Goal: Task Accomplishment & Management: Manage account settings

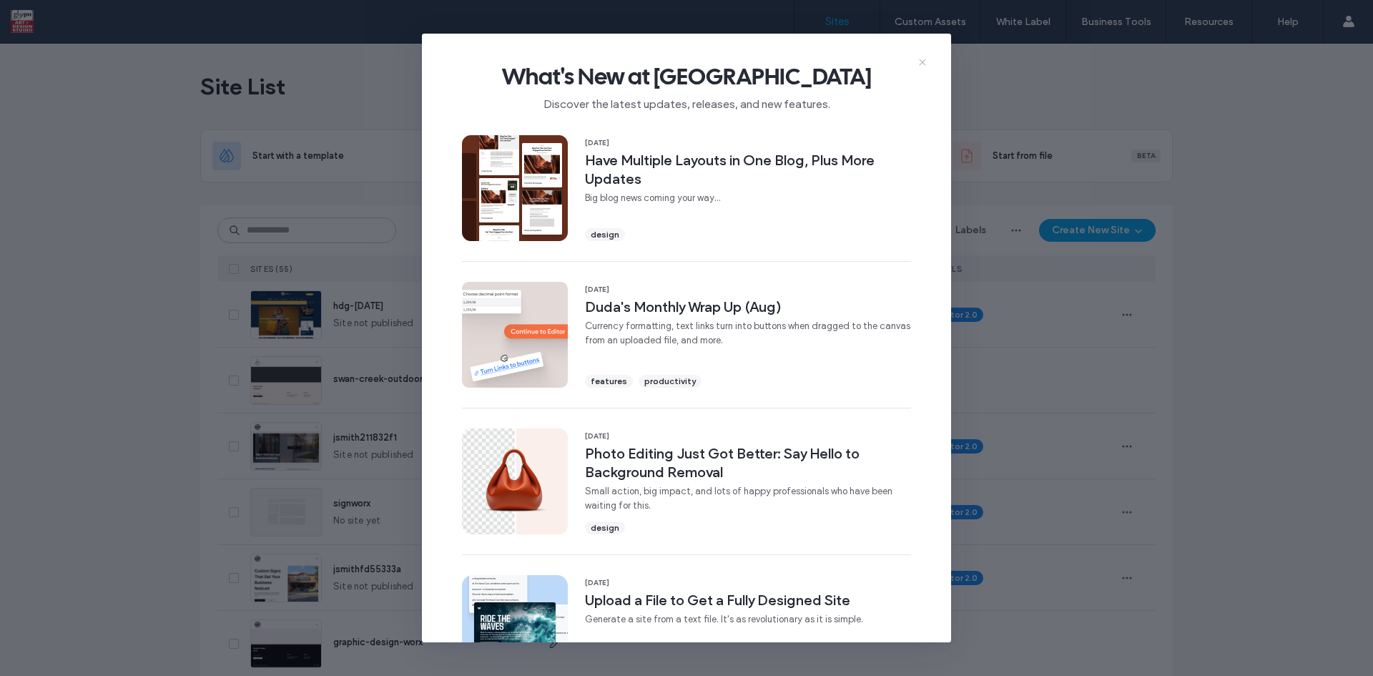
click at [922, 61] on icon at bounding box center [922, 62] width 11 height 11
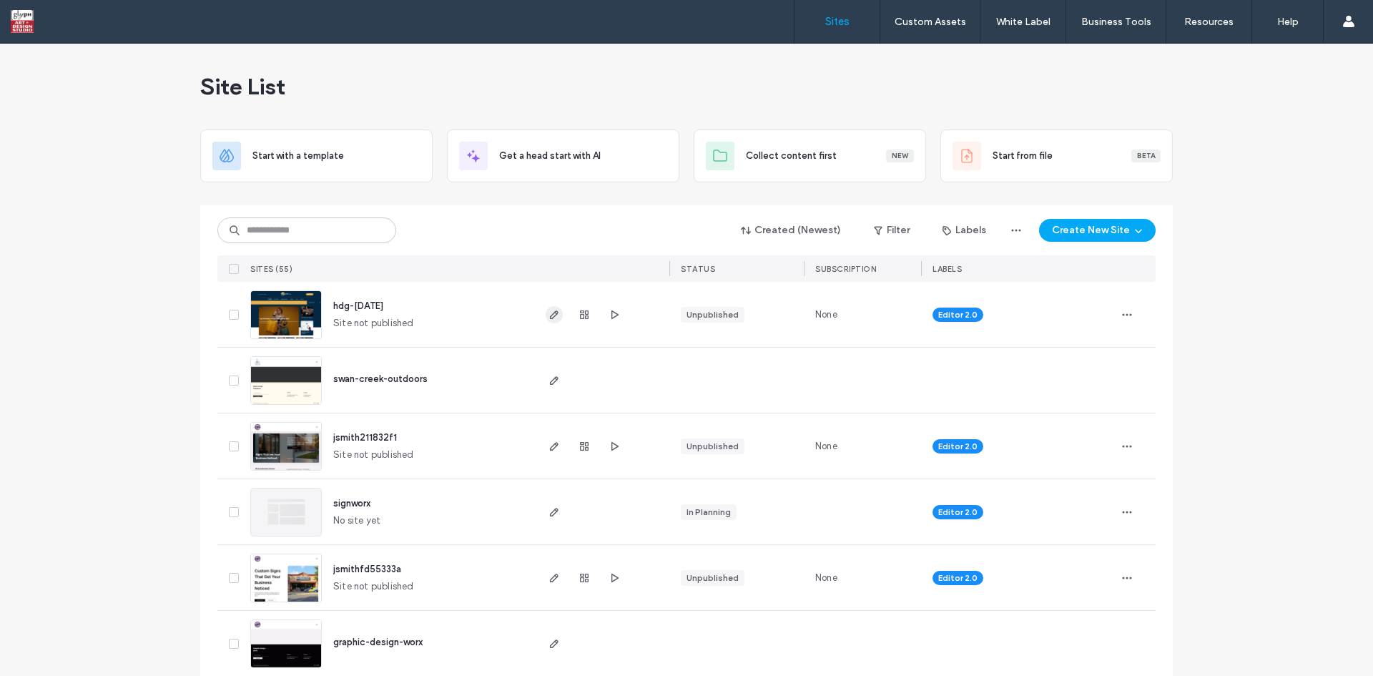
click at [549, 314] on icon "button" at bounding box center [554, 314] width 11 height 11
click at [609, 313] on icon "button" at bounding box center [614, 314] width 11 height 11
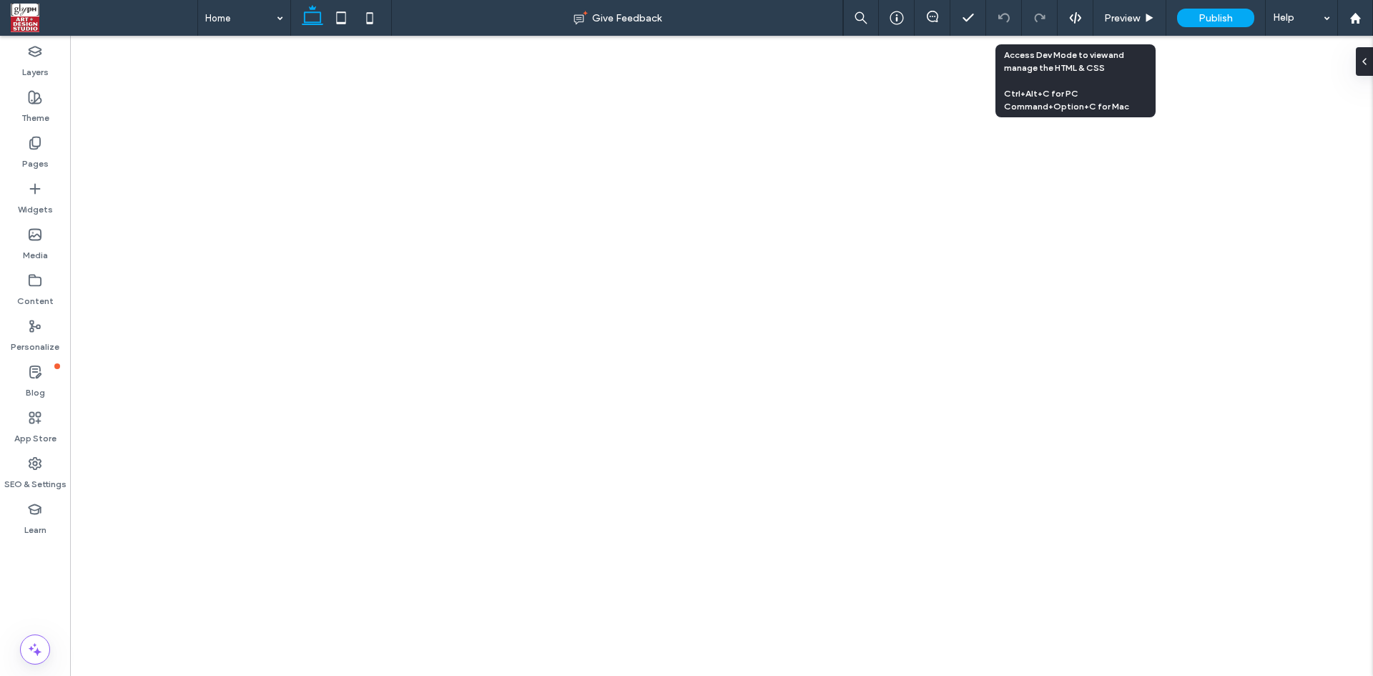
drag, startPoint x: 0, startPoint y: 0, endPoint x: 1077, endPoint y: 26, distance: 1077.6
click at [1077, 26] on div at bounding box center [1076, 18] width 36 height 36
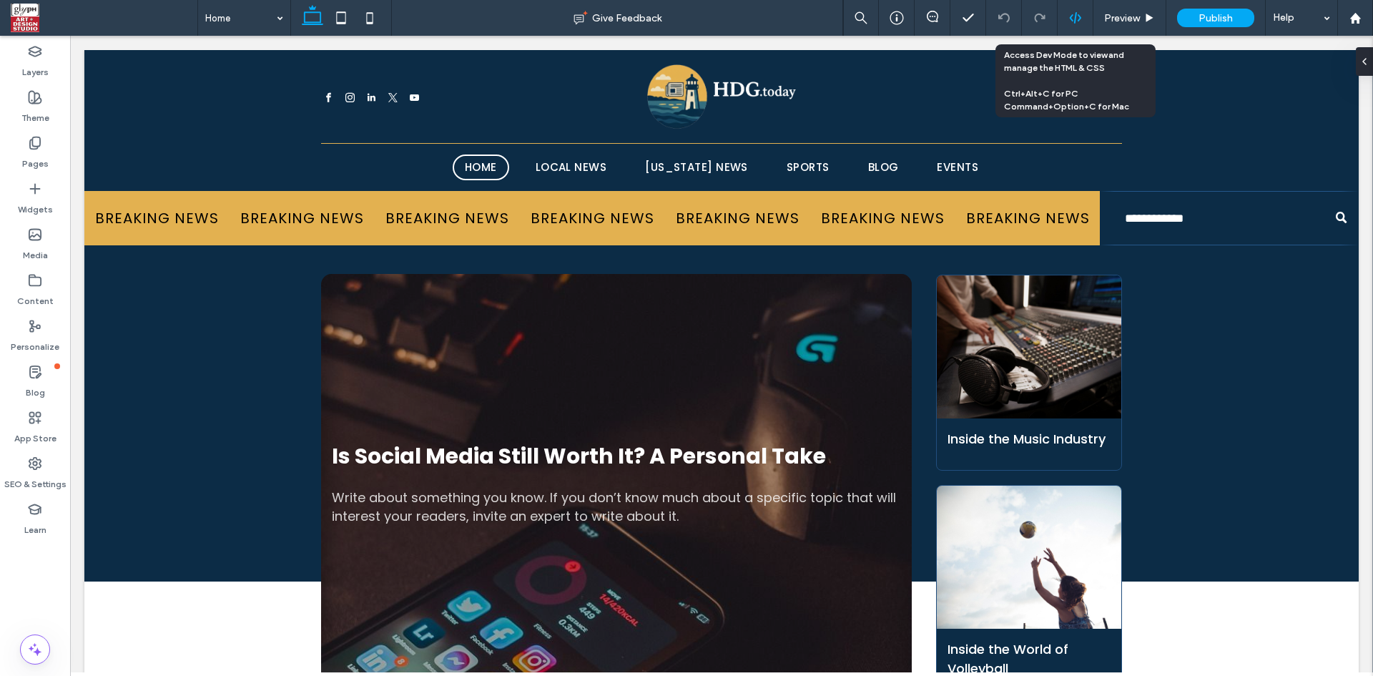
click at [1077, 19] on icon at bounding box center [1075, 17] width 13 height 13
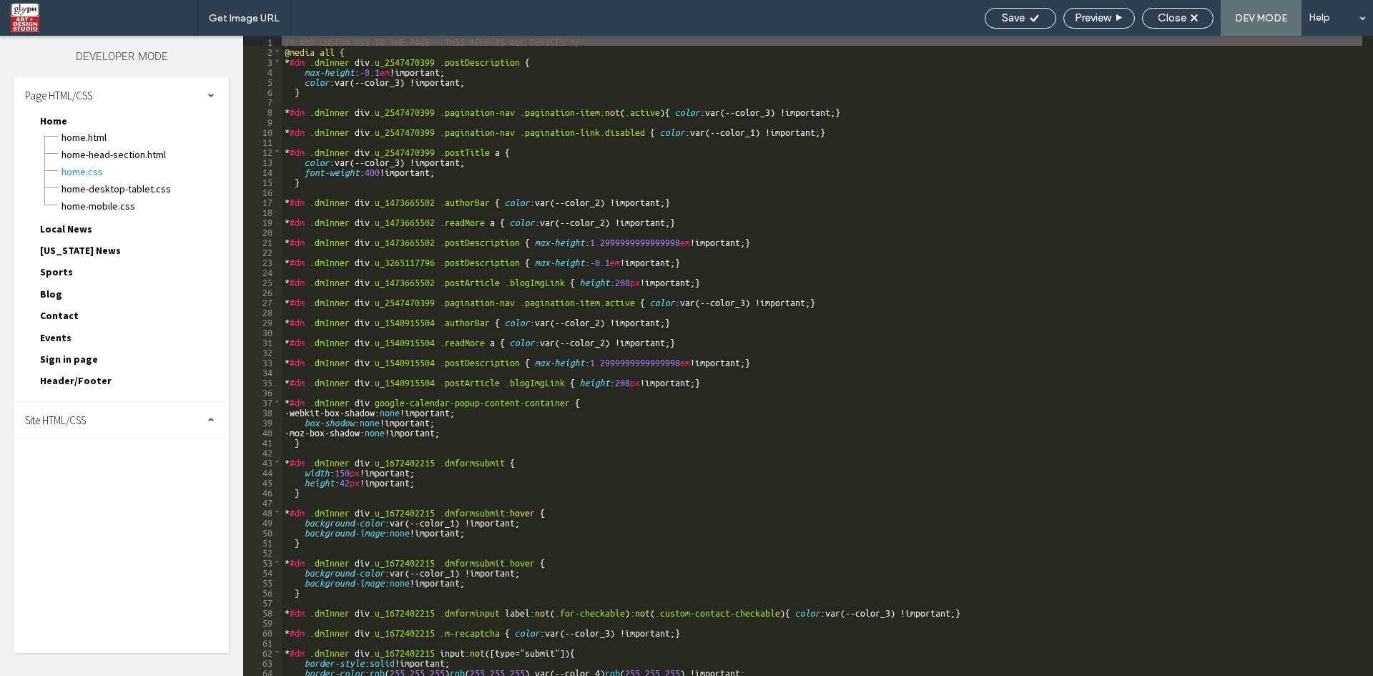
click at [107, 421] on div "Site HTML/CSS" at bounding box center [121, 420] width 215 height 36
click at [84, 479] on span "site.css" at bounding box center [148, 482] width 162 height 14
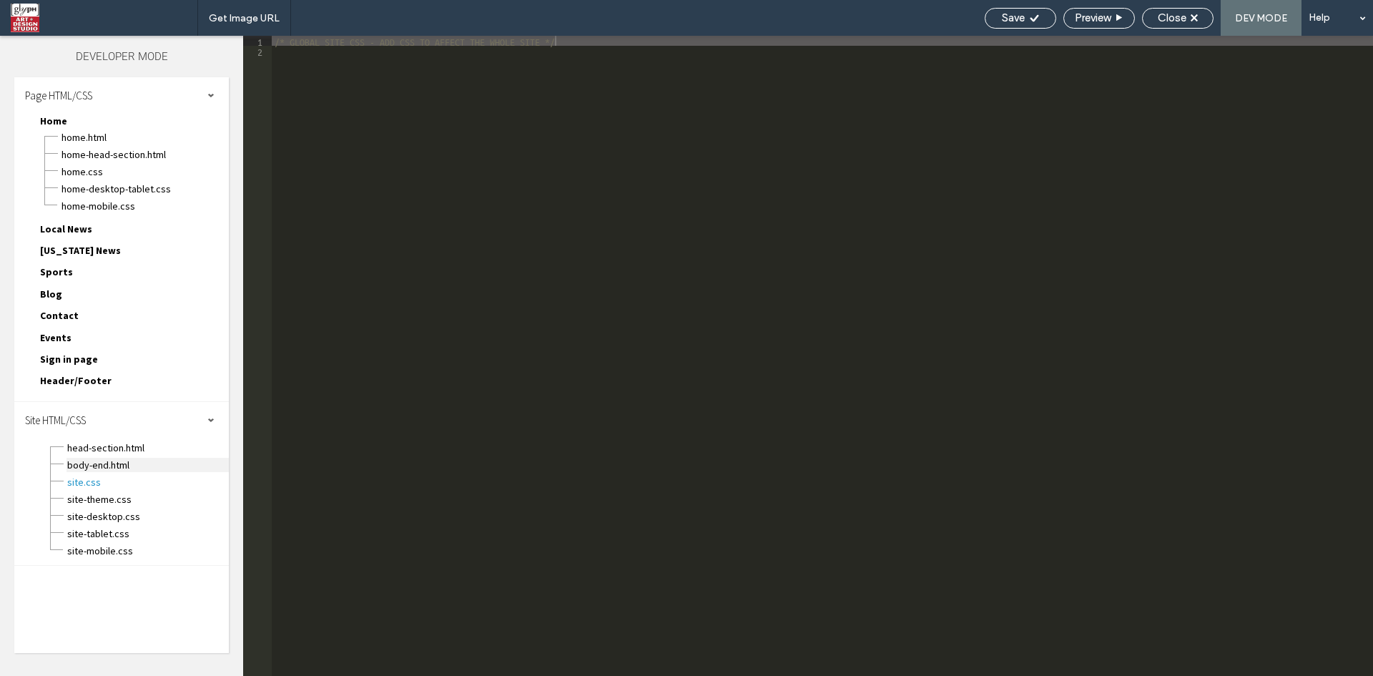
click at [102, 470] on span "body-end.html" at bounding box center [148, 465] width 162 height 14
click at [1167, 26] on div "Close" at bounding box center [1178, 18] width 72 height 21
click at [102, 133] on span "Home.html" at bounding box center [145, 137] width 168 height 14
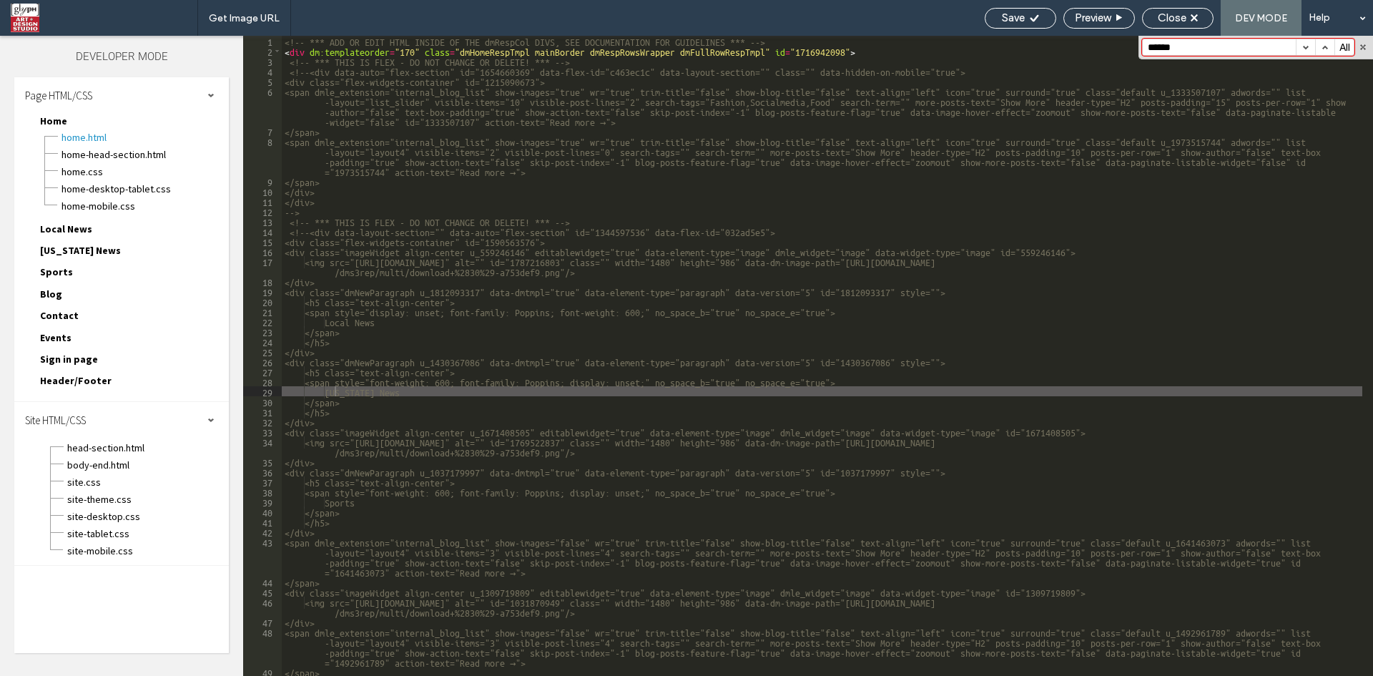
type input "*******"
click at [116, 444] on span "head-section.html" at bounding box center [148, 448] width 162 height 14
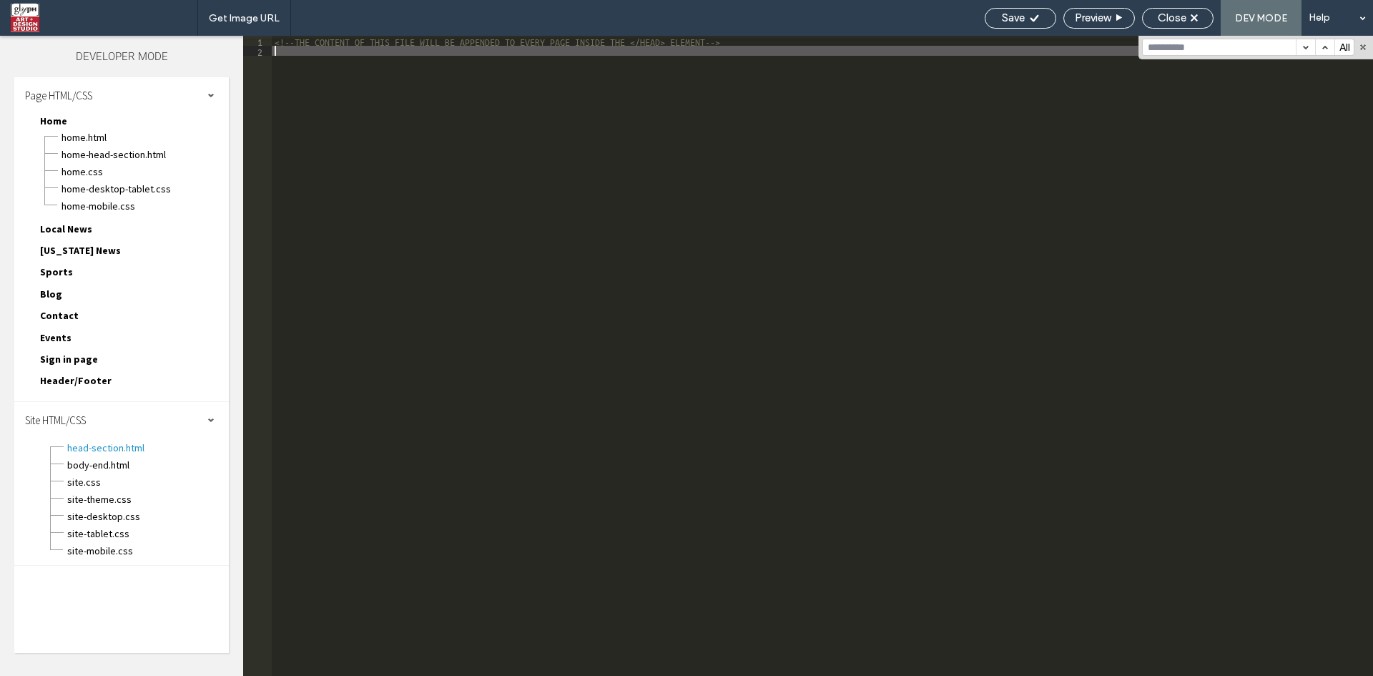
drag, startPoint x: 347, startPoint y: 254, endPoint x: 284, endPoint y: 275, distance: 66.3
click at [284, 269] on div "<!--THE CONTENT OF THIS FILE WILL BE APPENDED TO EVERY PAGE INSIDE THE </HEAD> …" at bounding box center [823, 366] width 1102 height 660
click at [55, 376] on span "Header/Footer" at bounding box center [76, 380] width 72 height 13
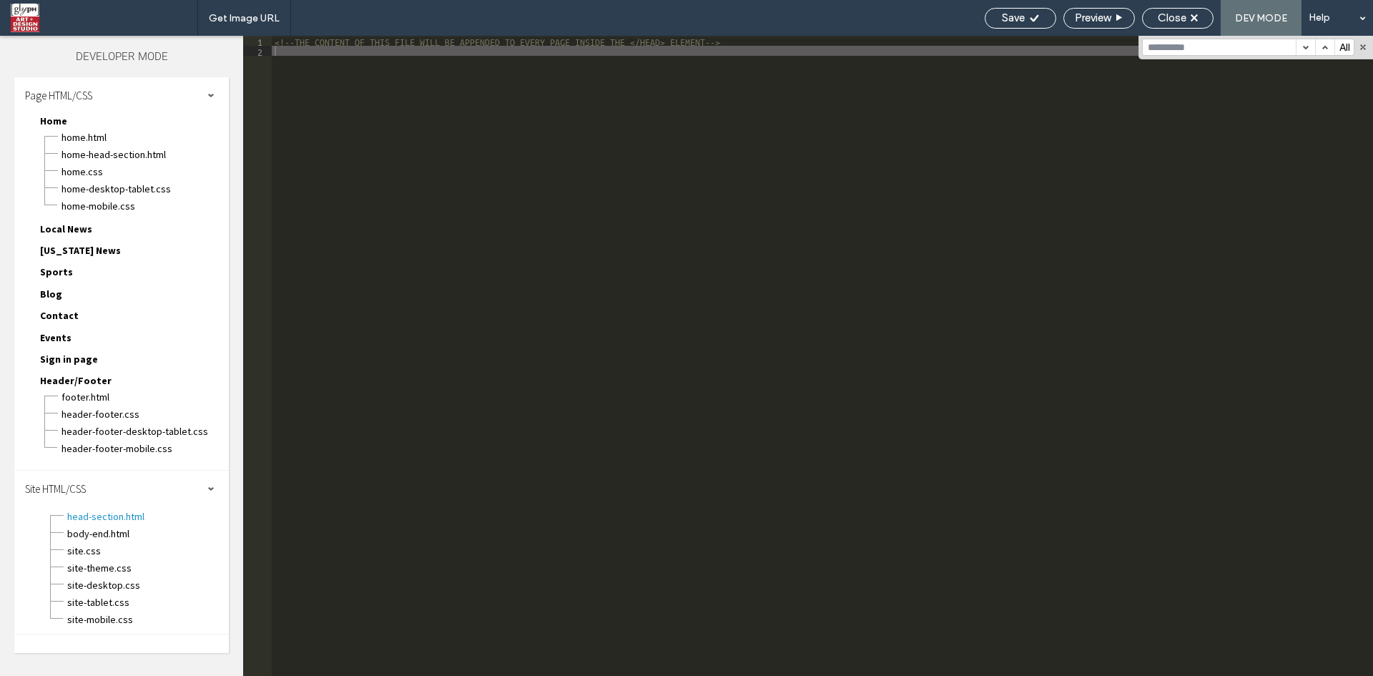
click at [51, 383] on span "Header/Footer" at bounding box center [76, 380] width 72 height 13
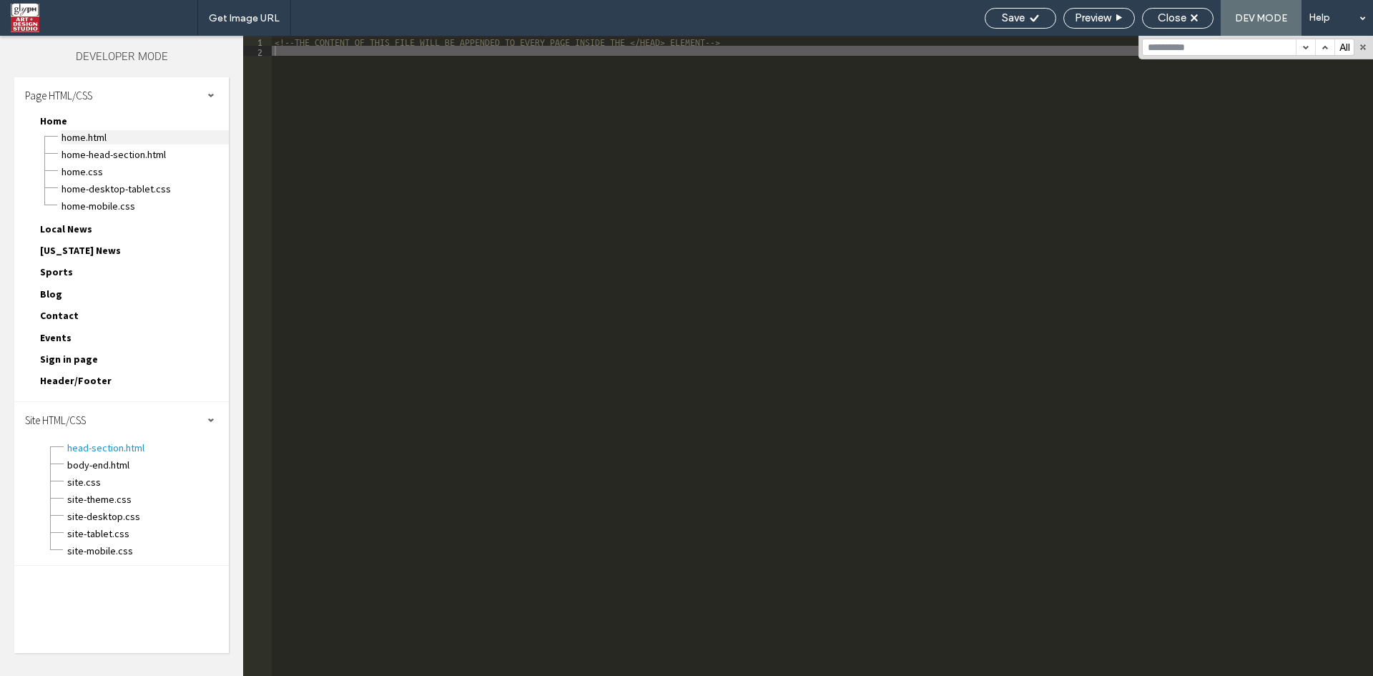
click at [94, 136] on span "Home.html" at bounding box center [145, 137] width 168 height 14
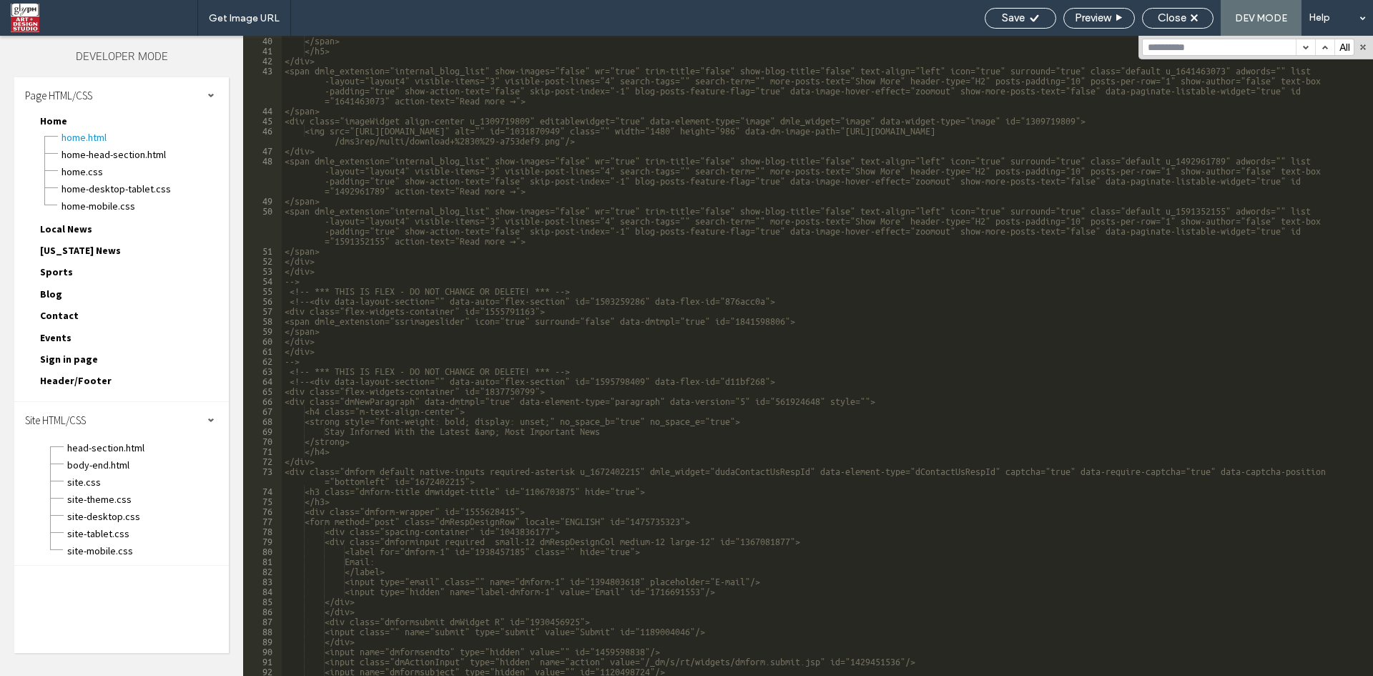
scroll to position [558, 0]
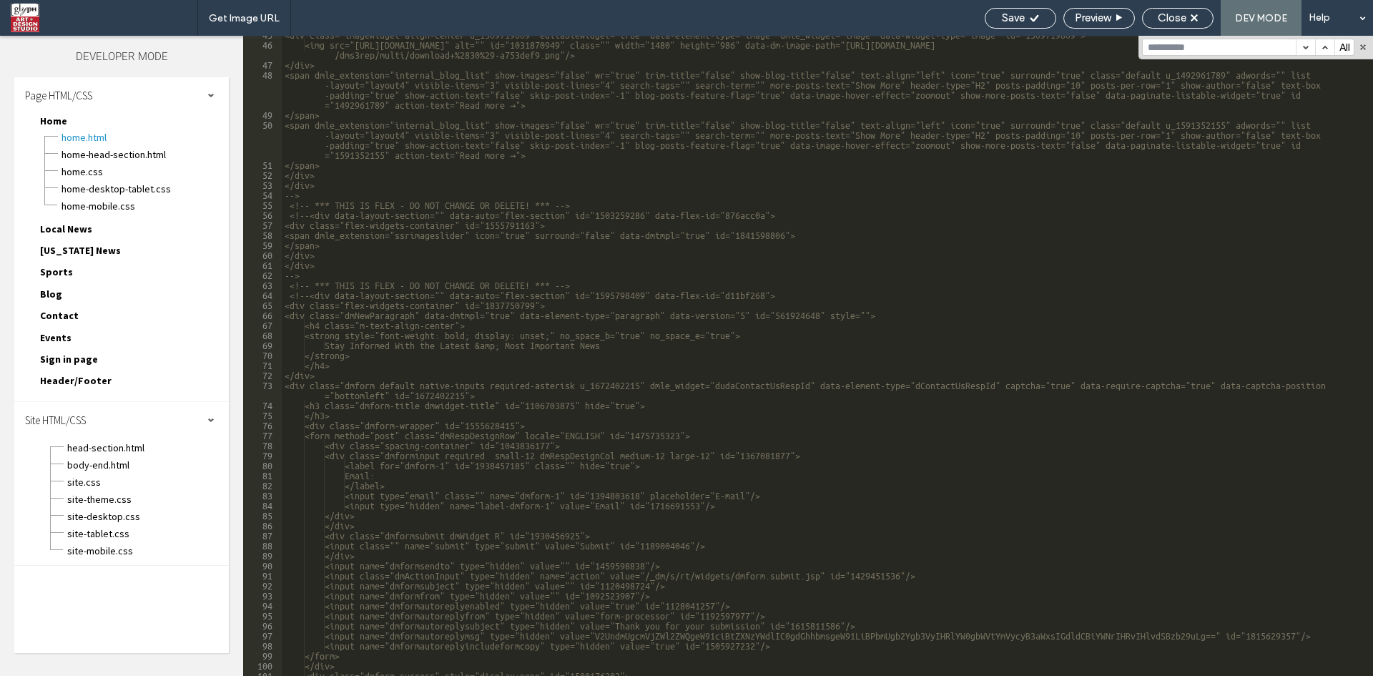
click at [58, 226] on span "Local News" at bounding box center [66, 228] width 52 height 13
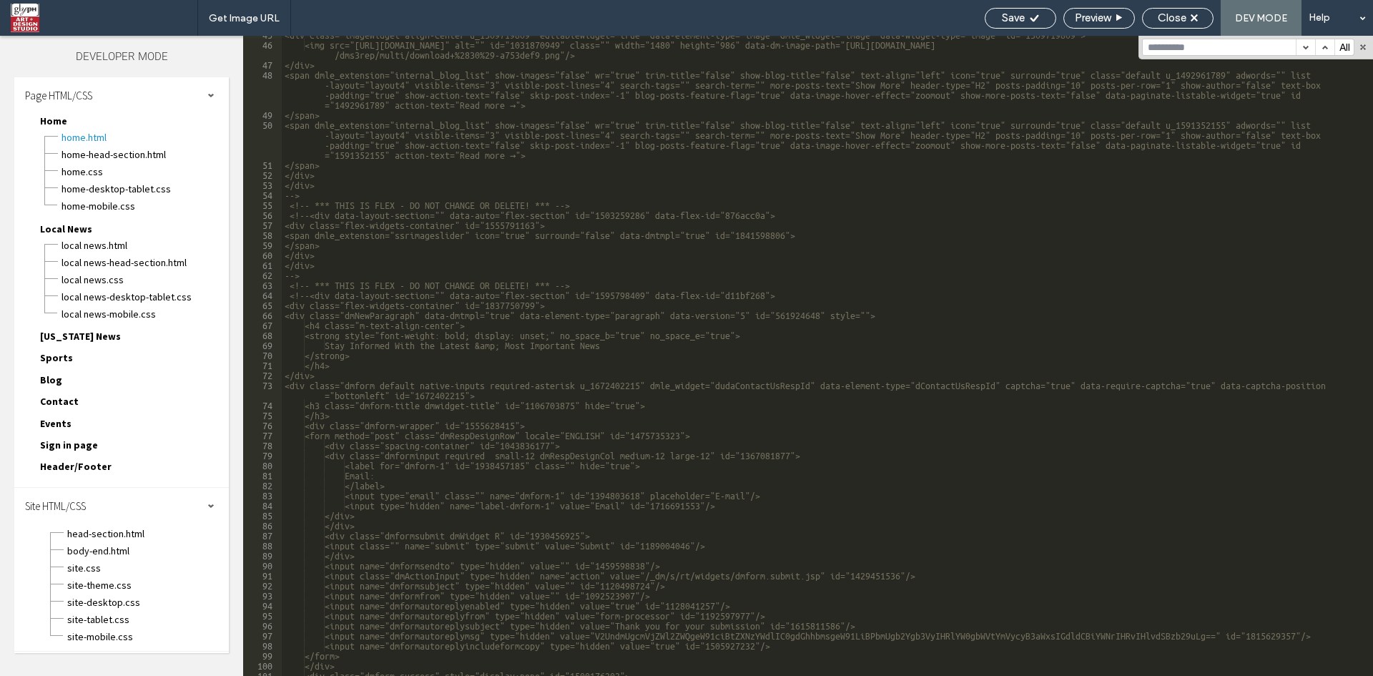
click at [75, 335] on span "Maryland News" at bounding box center [80, 336] width 81 height 13
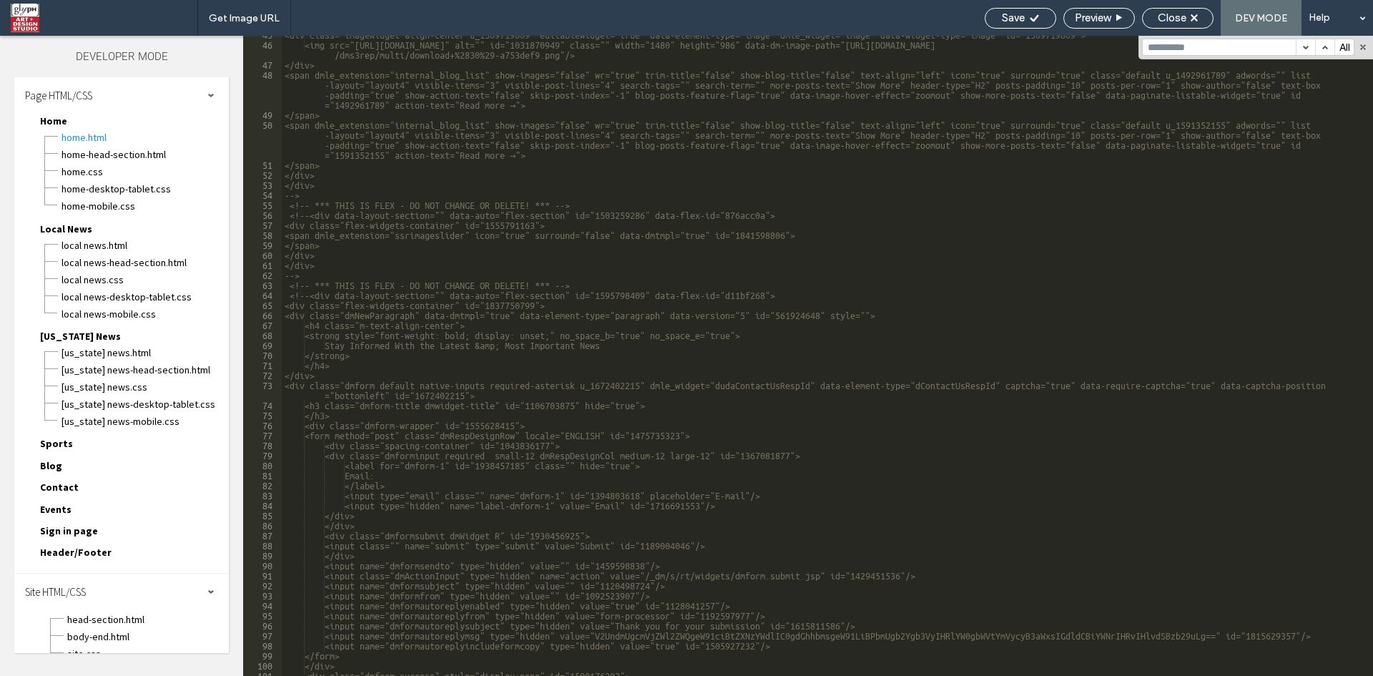
click at [57, 441] on span "Sports" at bounding box center [56, 443] width 33 height 13
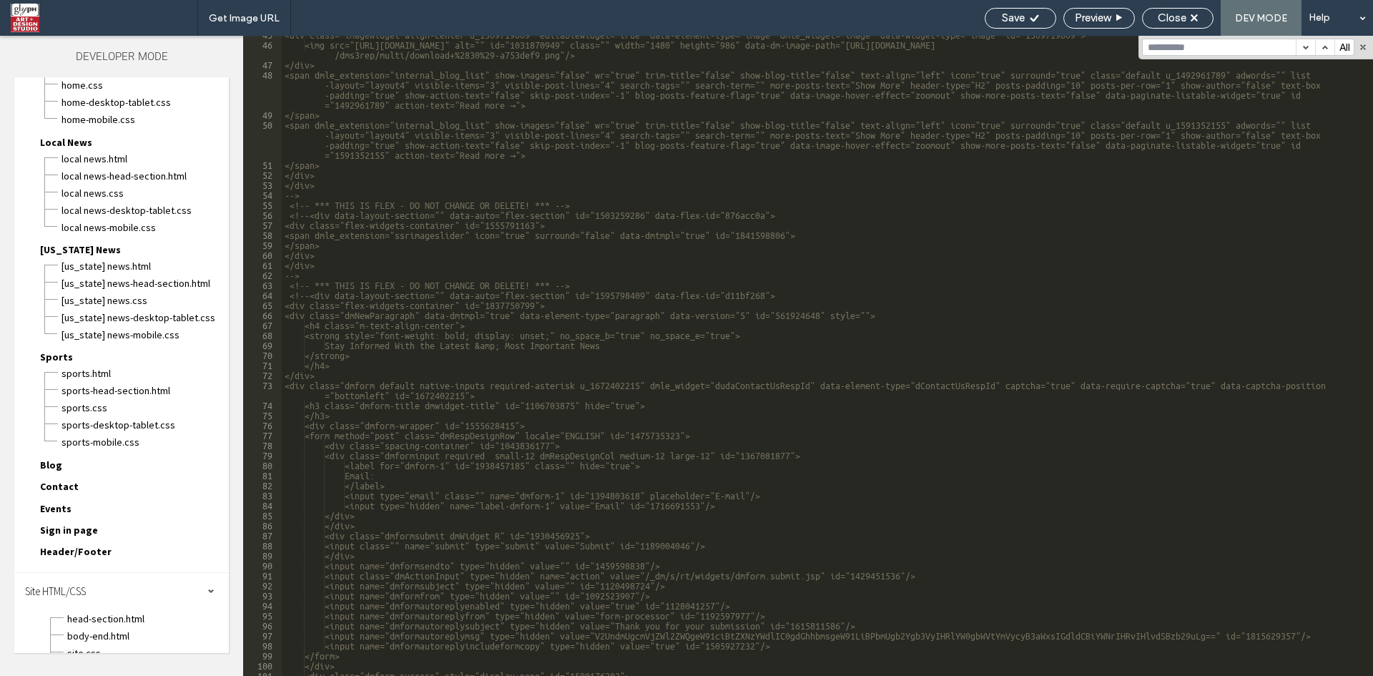
scroll to position [119, 0]
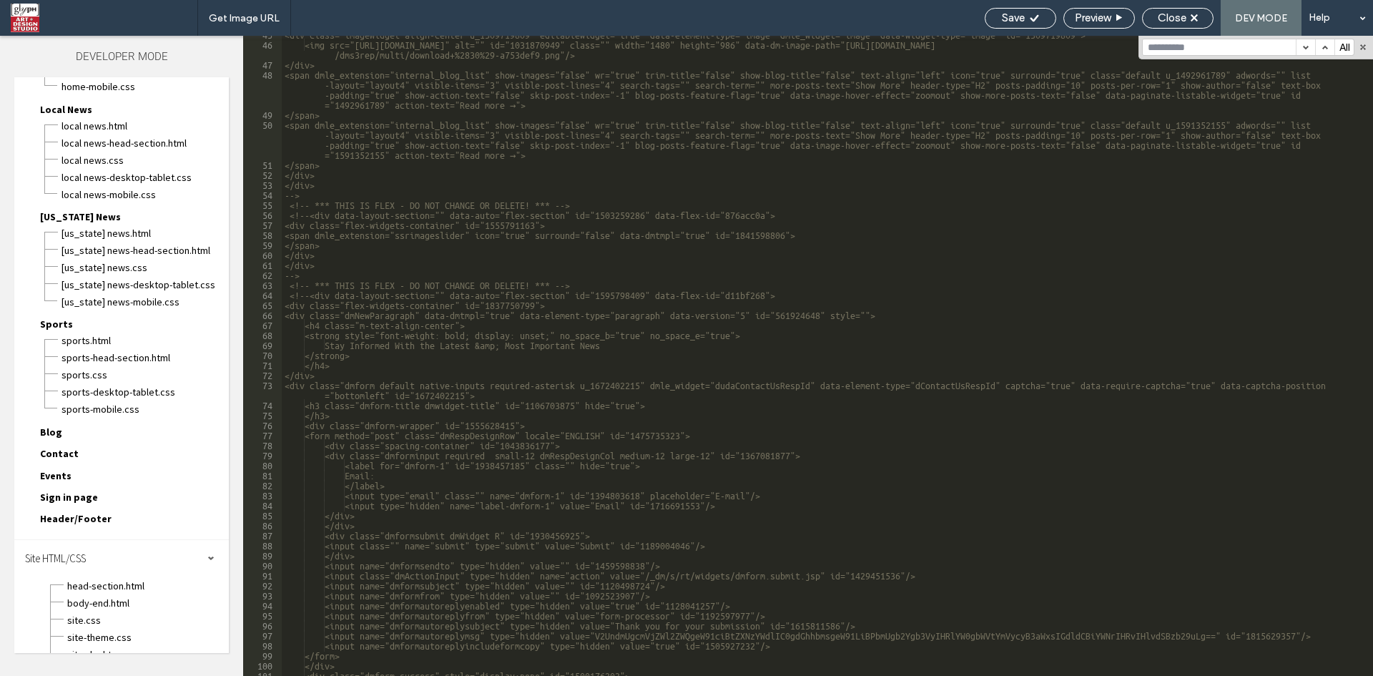
click at [76, 516] on span "Header/Footer" at bounding box center [76, 518] width 72 height 13
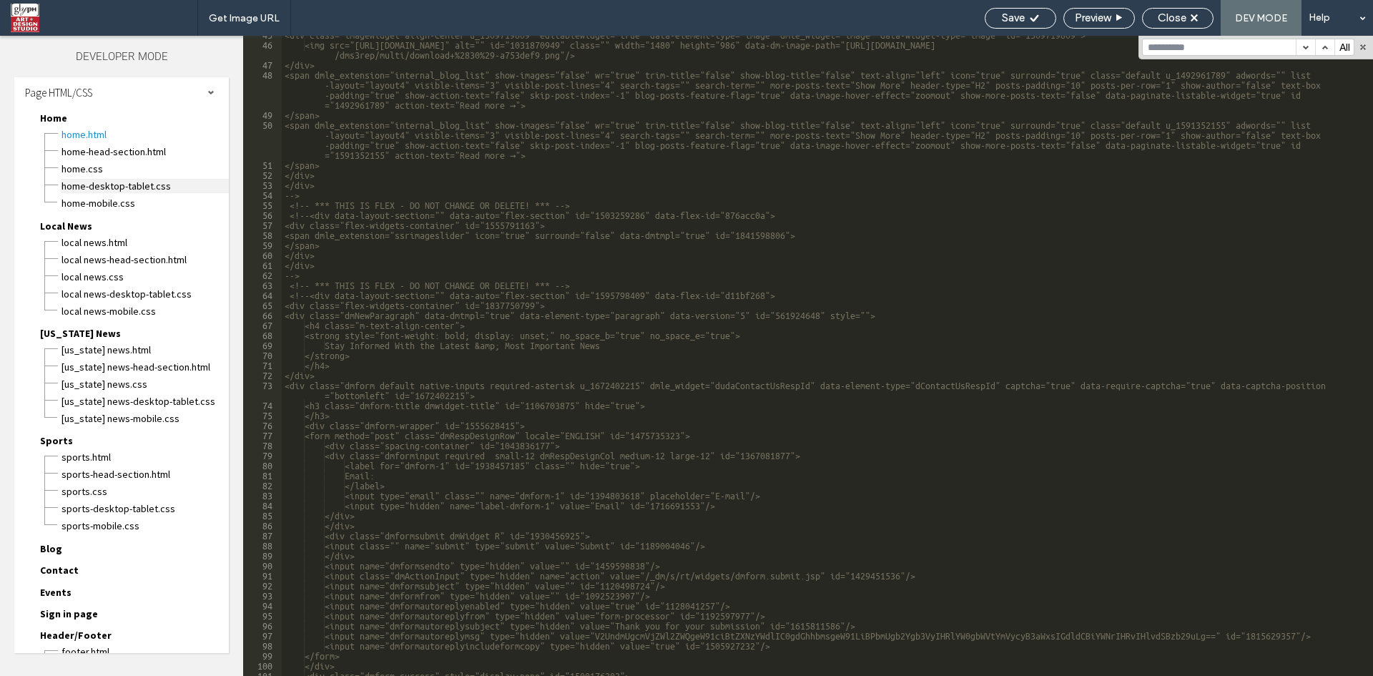
scroll to position [0, 0]
click at [88, 137] on span "Home.html" at bounding box center [145, 137] width 168 height 14
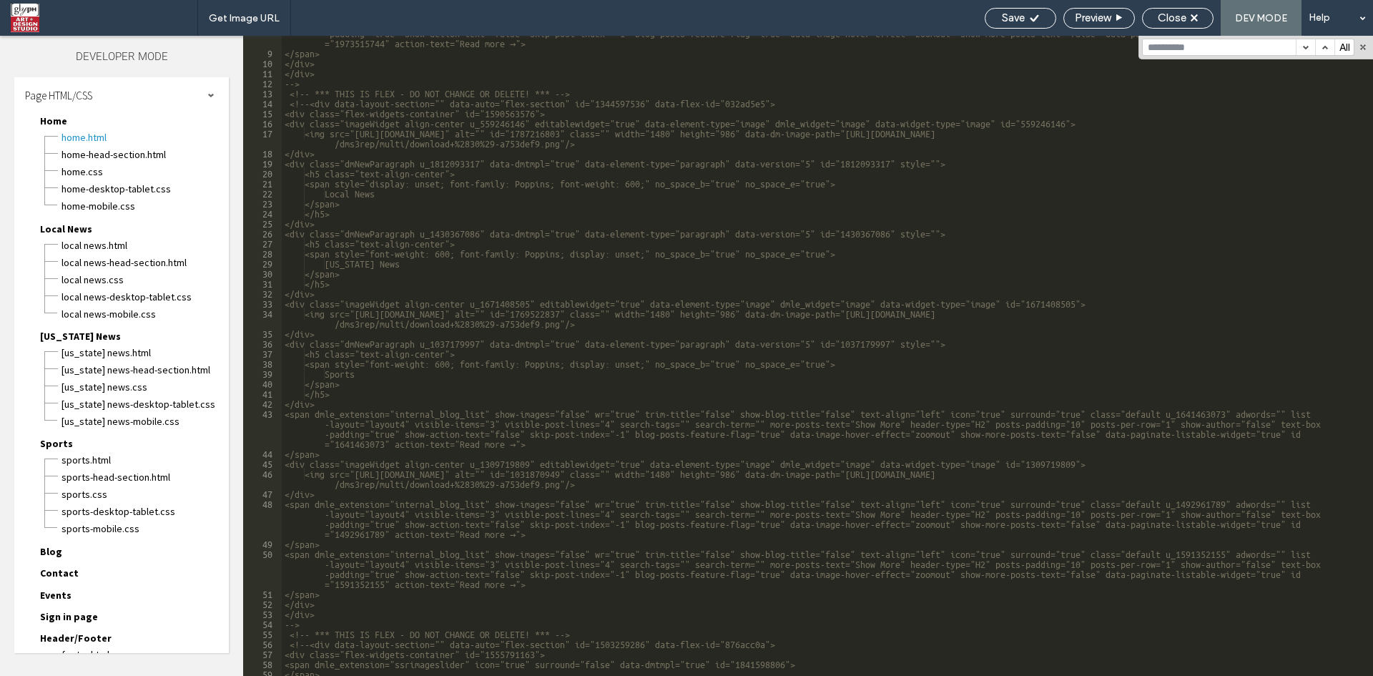
scroll to position [172, 0]
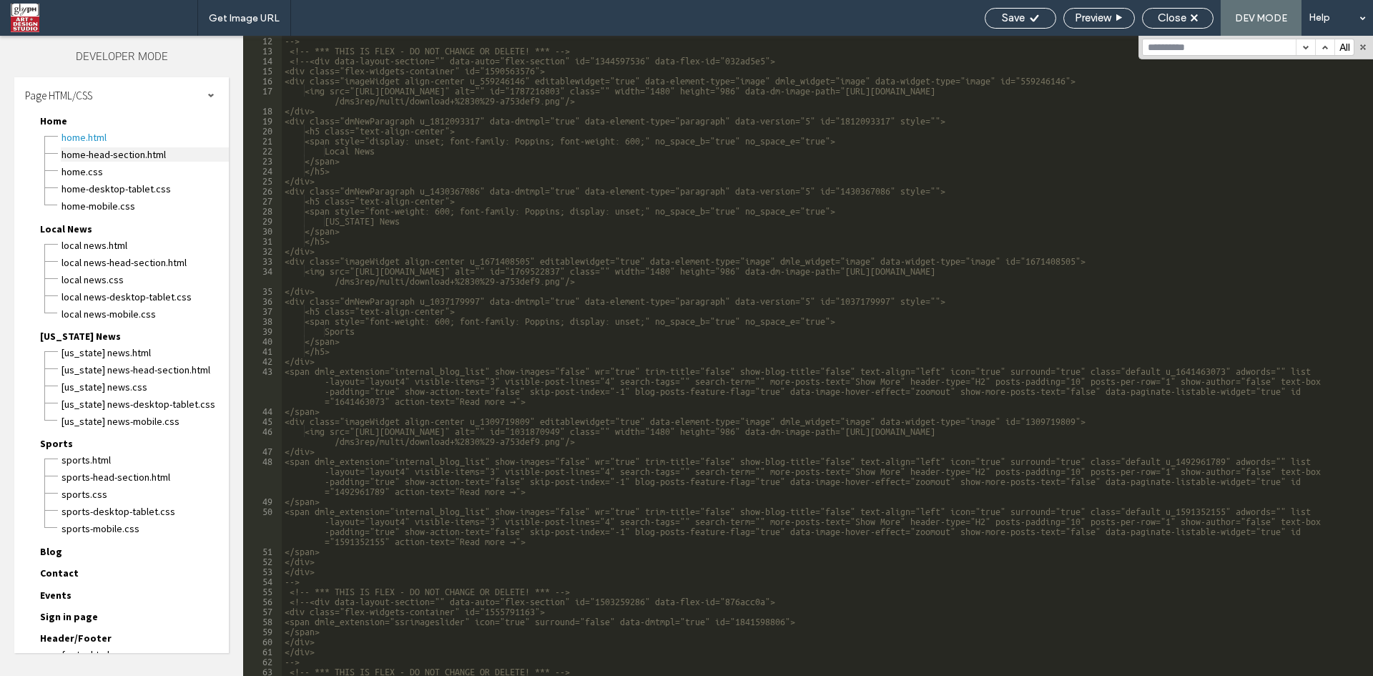
click at [129, 154] on span "Home-head-section.html" at bounding box center [145, 154] width 168 height 14
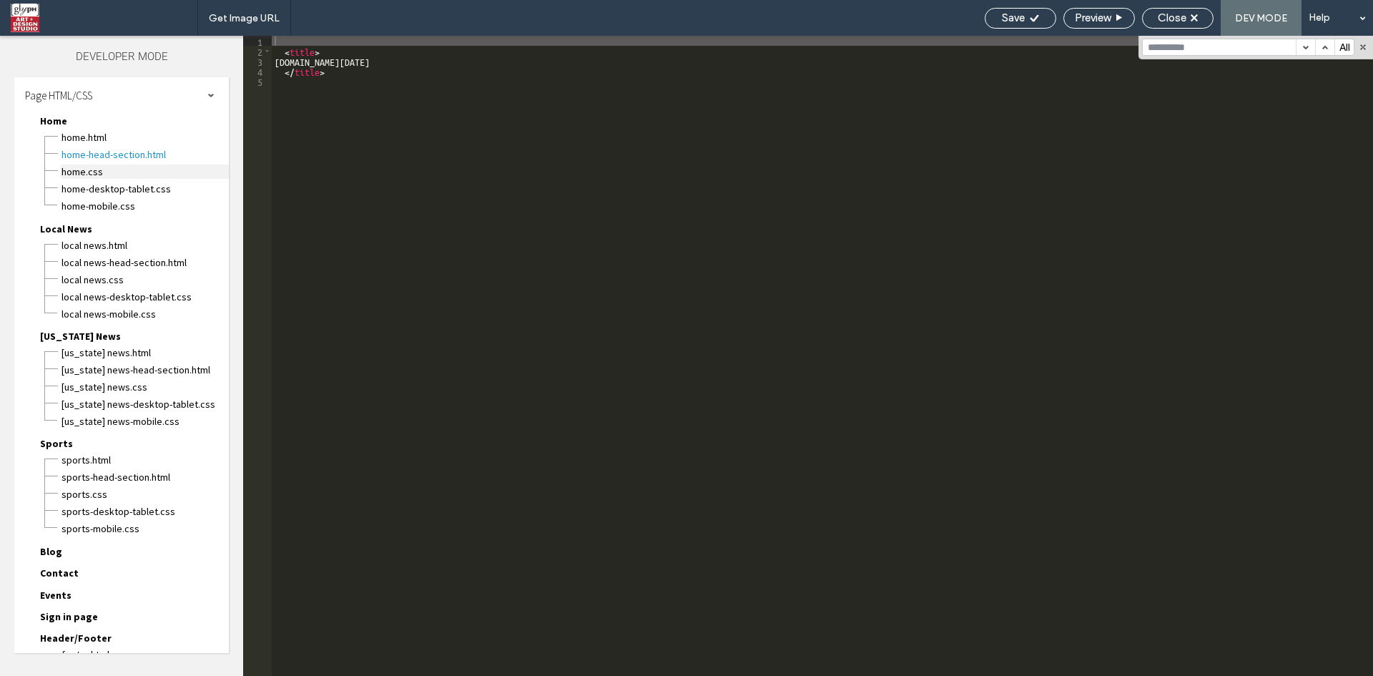
click at [90, 168] on span "Home.css" at bounding box center [145, 172] width 168 height 14
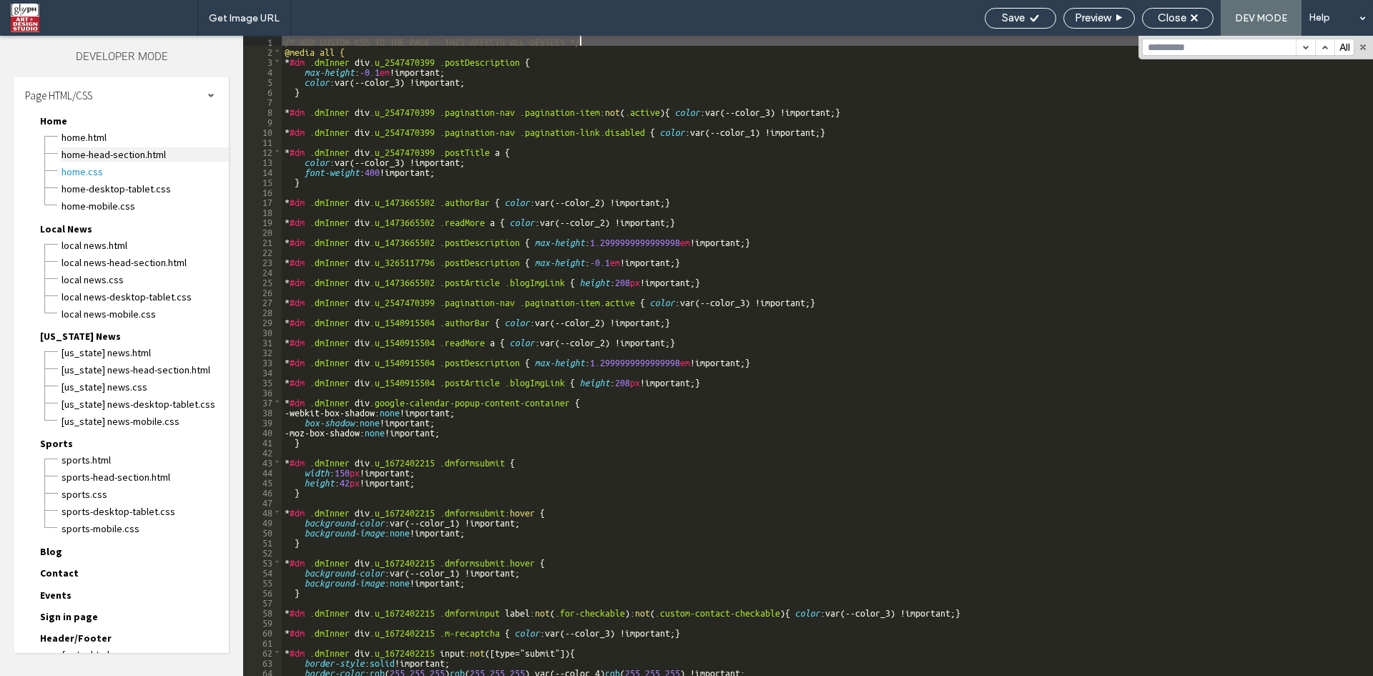
click at [84, 152] on span "Home-head-section.html" at bounding box center [145, 154] width 168 height 14
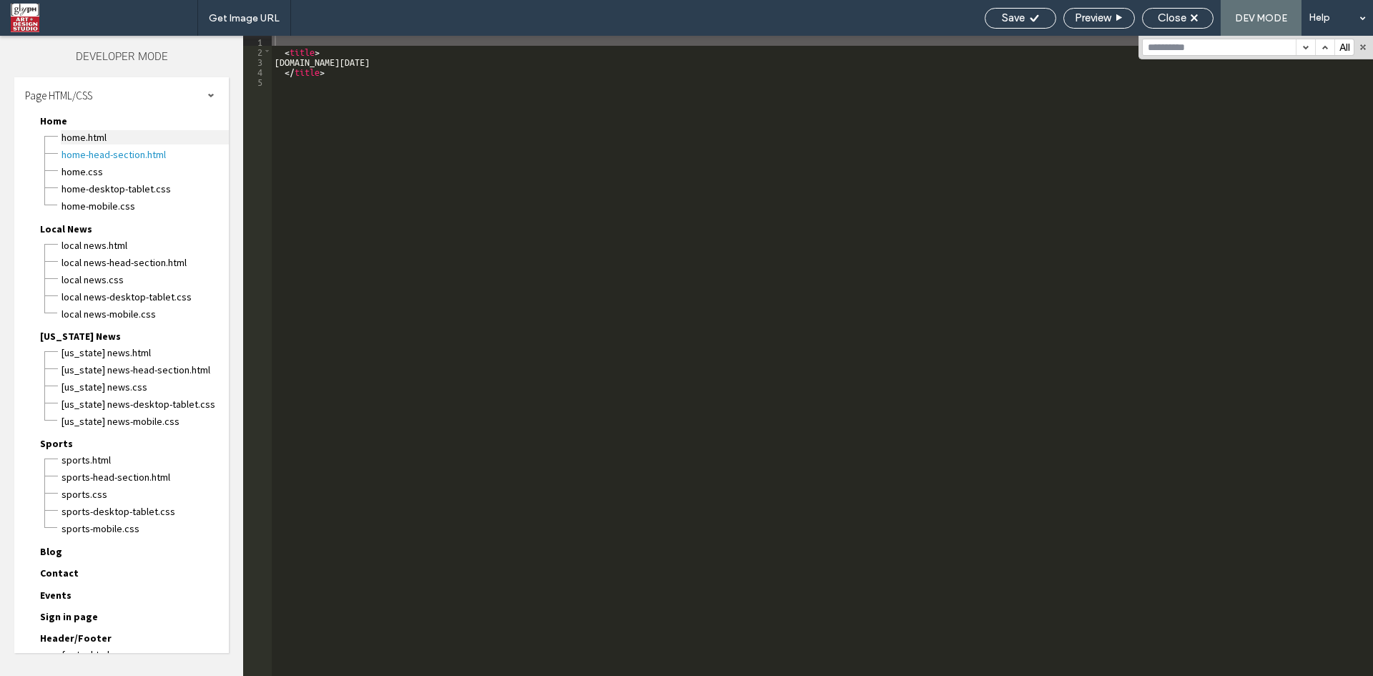
click at [84, 135] on span "Home.html" at bounding box center [145, 137] width 168 height 14
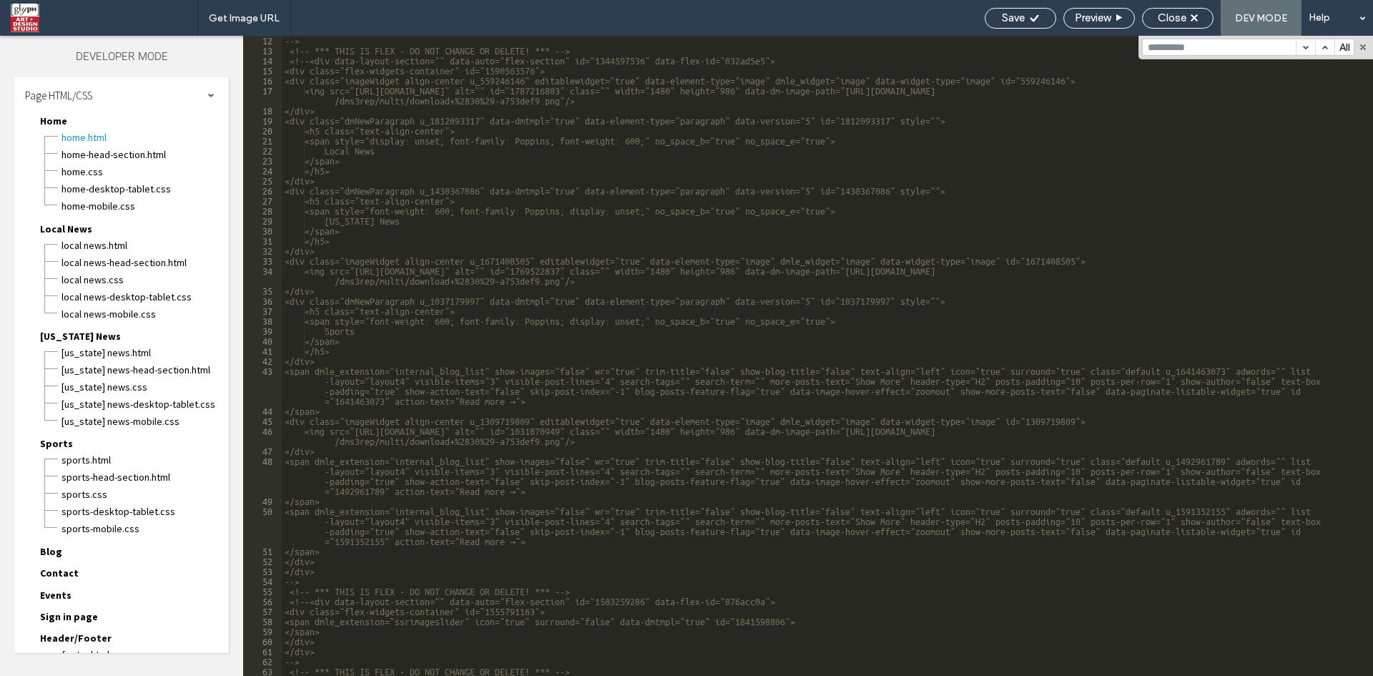
scroll to position [129, 0]
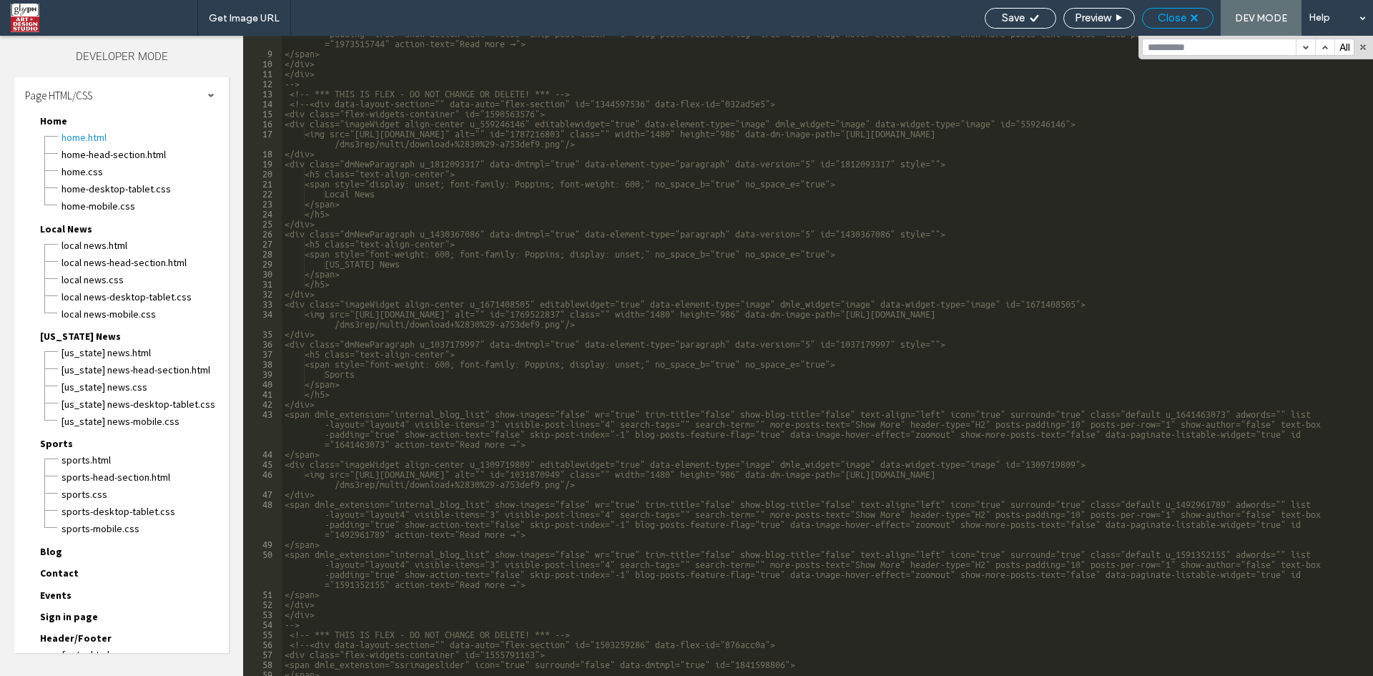
click at [1167, 23] on span "Close" at bounding box center [1172, 17] width 29 height 13
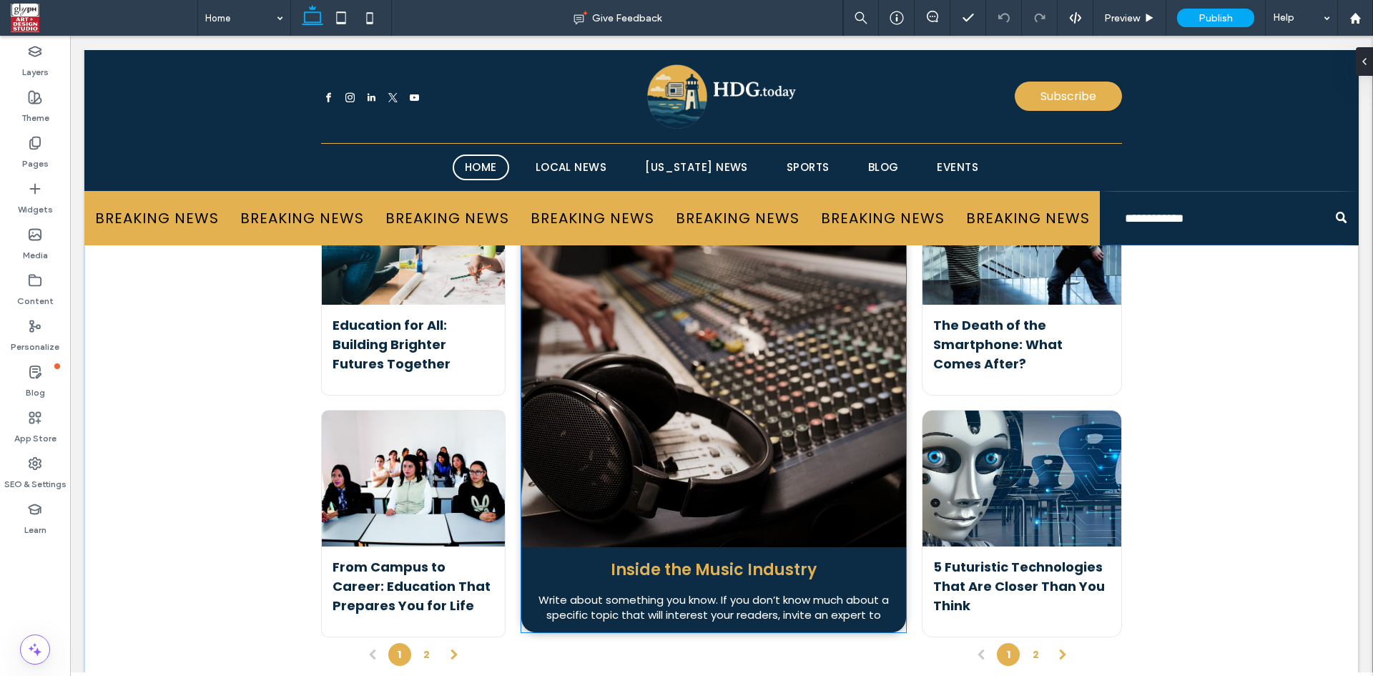
scroll to position [3411, 0]
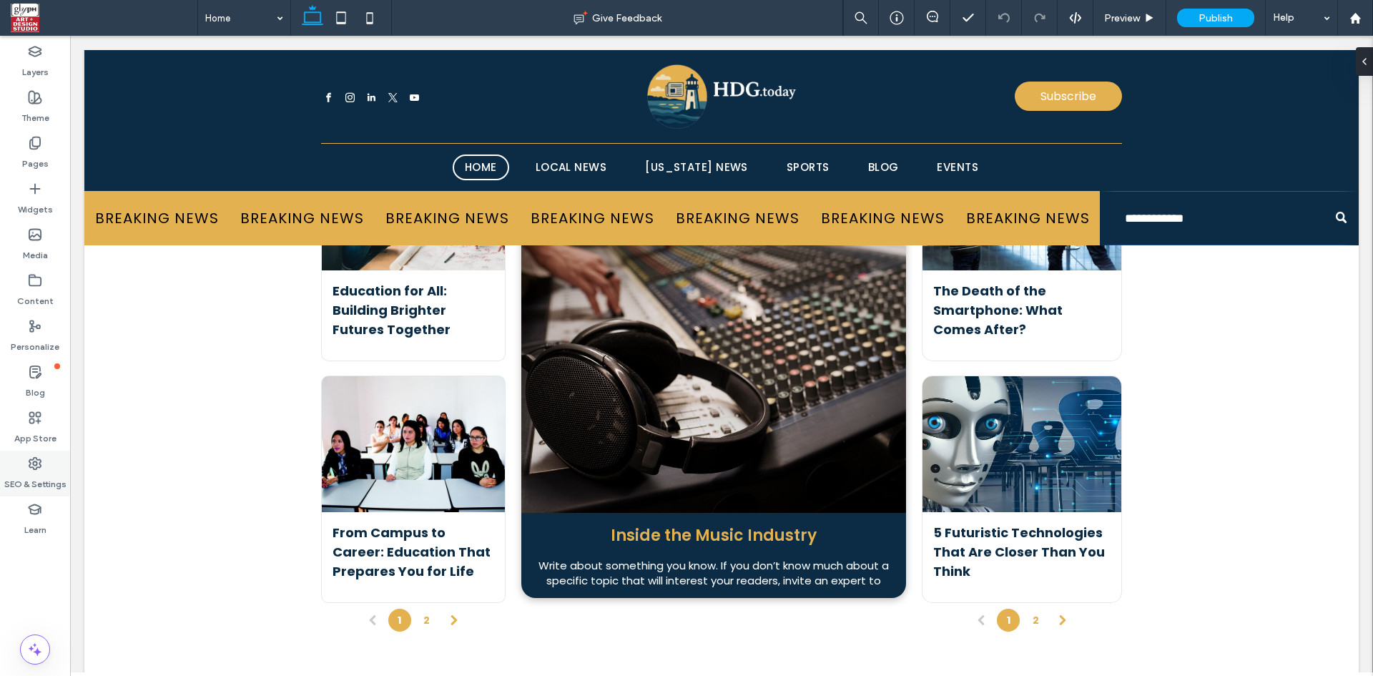
click at [45, 474] on label "SEO & Settings" at bounding box center [35, 481] width 62 height 20
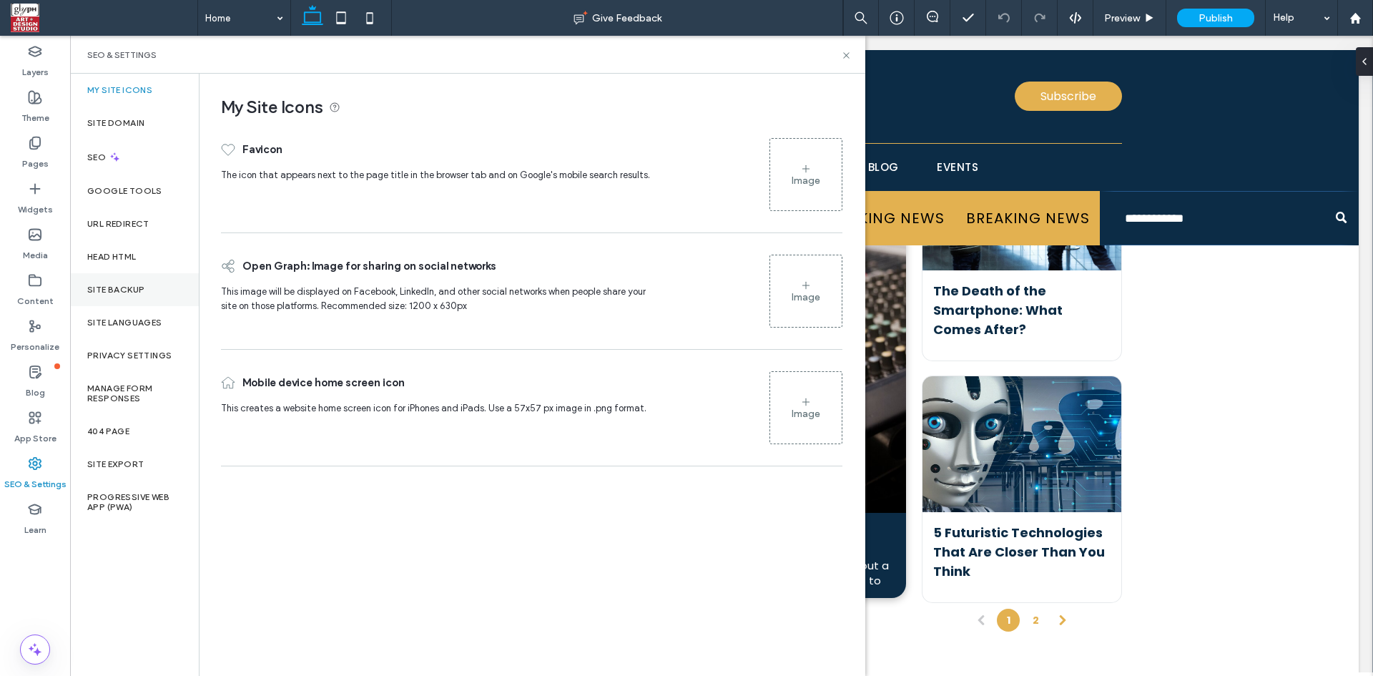
click at [104, 281] on div "Site Backup" at bounding box center [134, 289] width 129 height 33
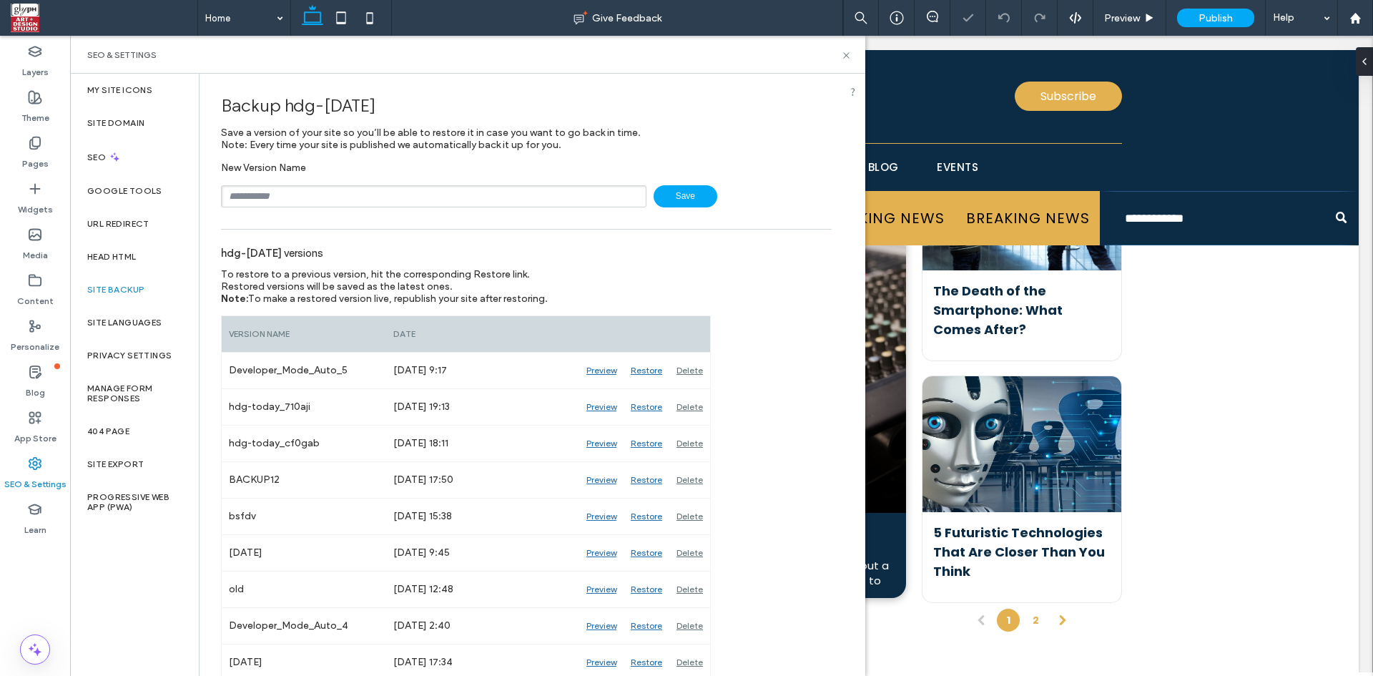
click at [244, 190] on input "text" at bounding box center [434, 196] width 426 height 22
type input "*********"
click at [843, 56] on icon at bounding box center [846, 55] width 11 height 11
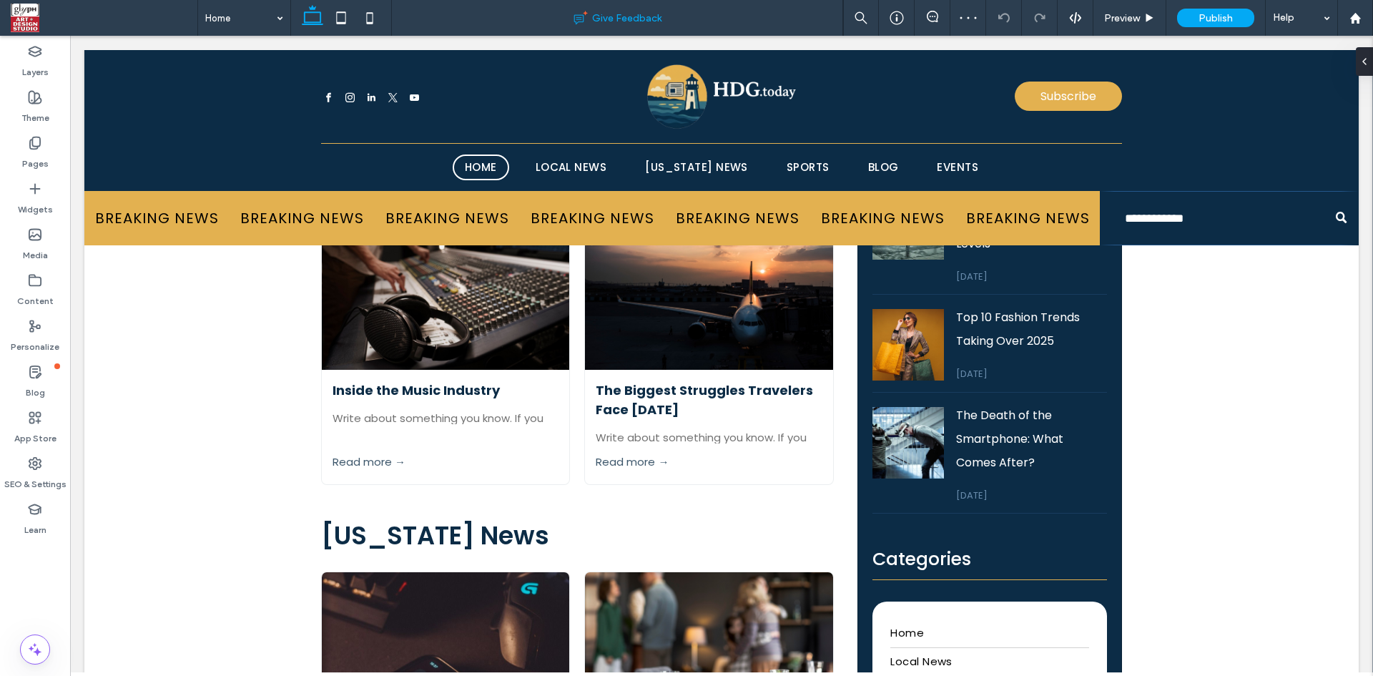
scroll to position [1981, 0]
